Goal: Transaction & Acquisition: Purchase product/service

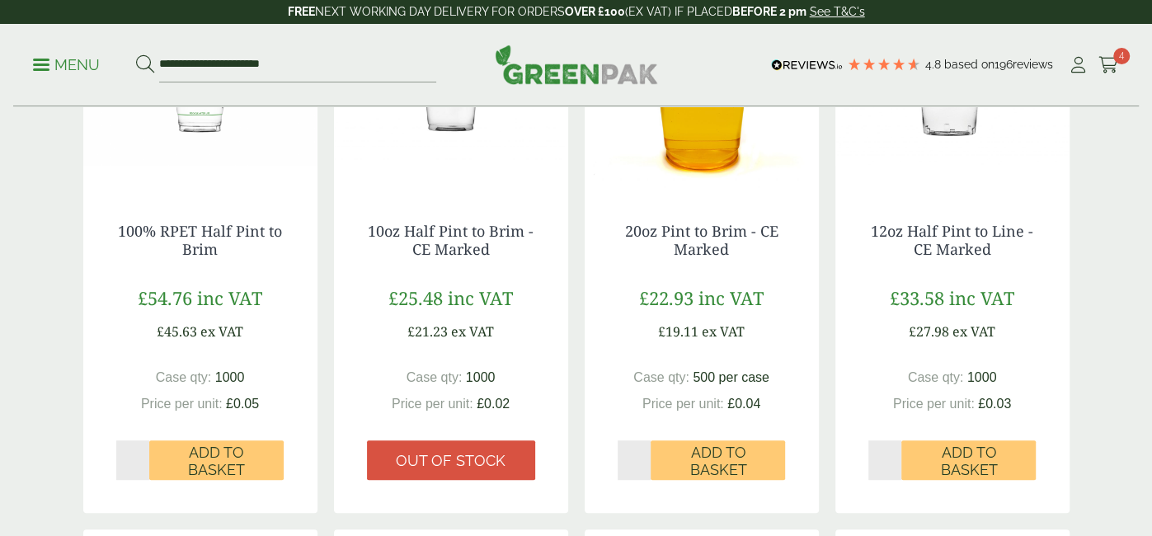
scroll to position [353, 0]
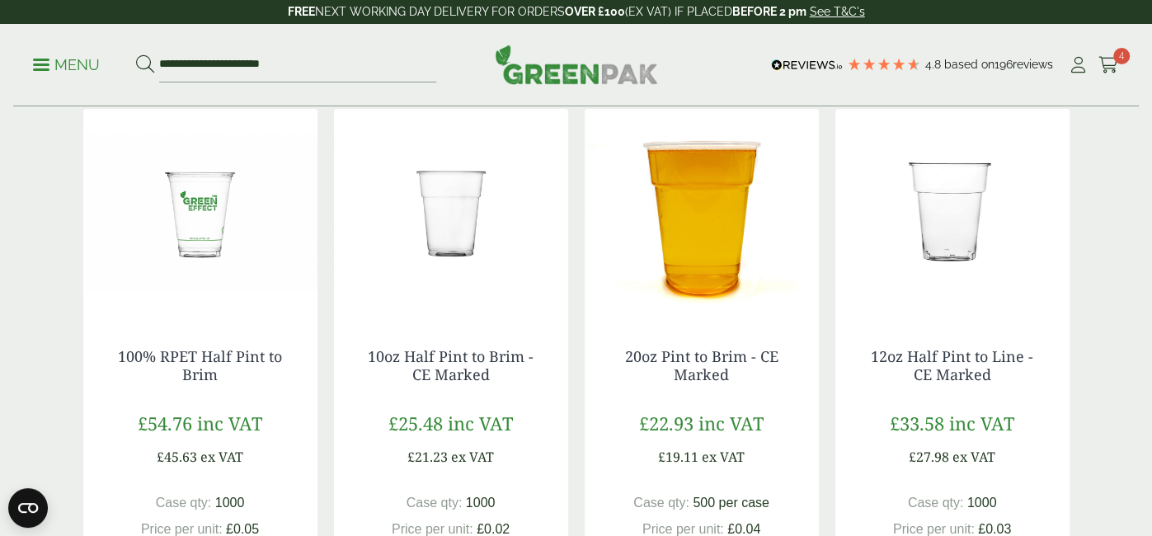
click at [444, 230] on img at bounding box center [451, 212] width 234 height 206
